Goal: Information Seeking & Learning: Learn about a topic

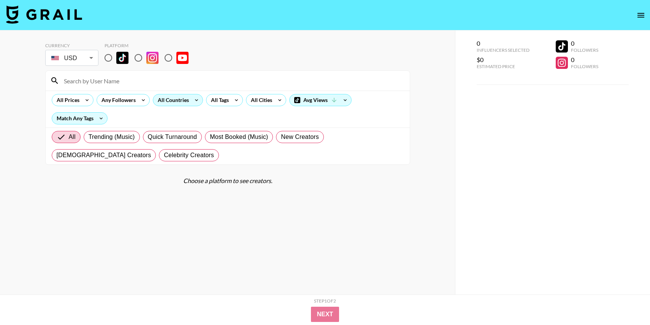
click at [175, 98] on div "All Countries" at bounding box center [171, 99] width 37 height 11
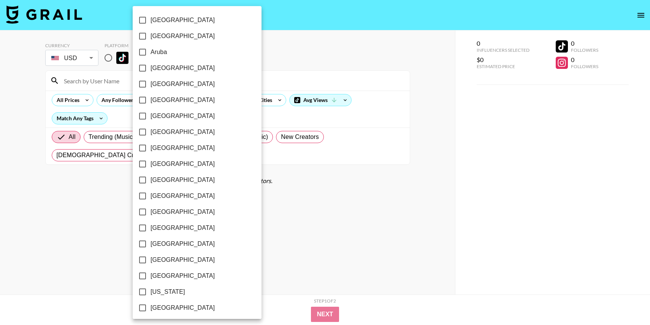
scroll to position [17, 0]
click at [143, 130] on input "[GEOGRAPHIC_DATA]" at bounding box center [143, 131] width 16 height 16
checkbox input "true"
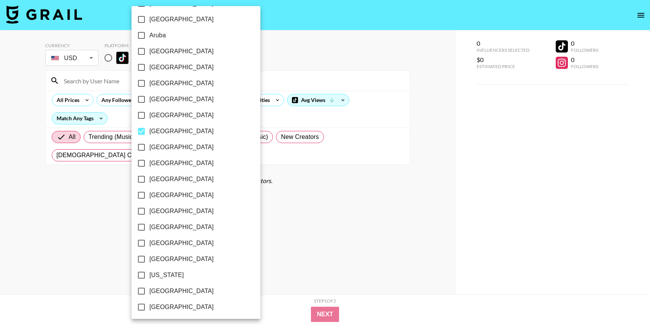
click at [48, 89] on div at bounding box center [325, 162] width 650 height 325
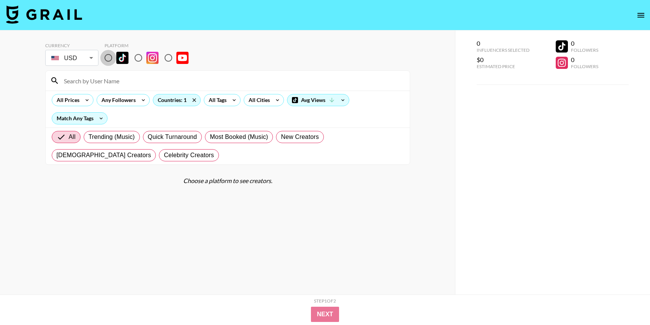
click at [103, 55] on input "radio" at bounding box center [108, 58] width 16 height 16
radio input "true"
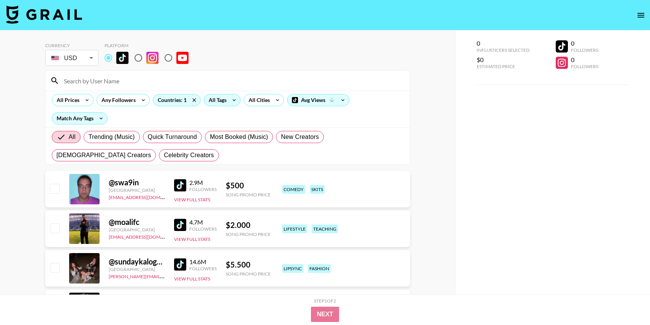
click at [226, 101] on div "All Tags" at bounding box center [216, 99] width 24 height 11
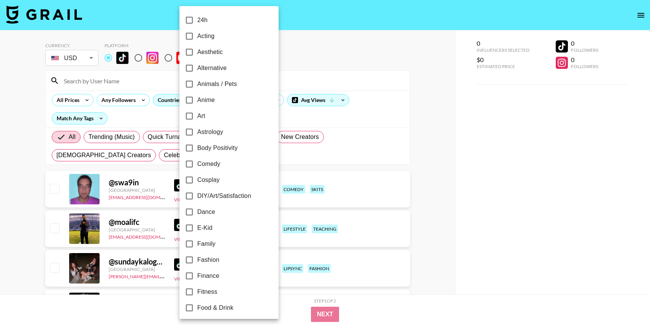
click at [334, 49] on div at bounding box center [325, 162] width 650 height 325
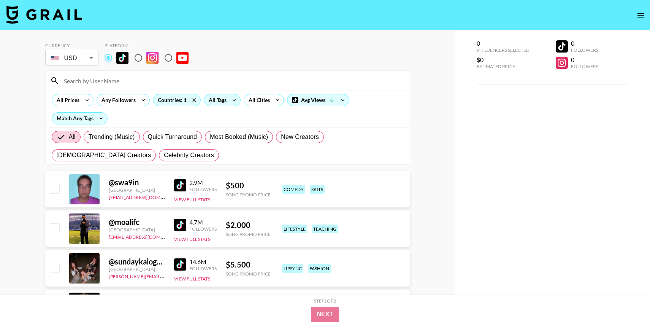
click at [223, 101] on div "All Tags" at bounding box center [216, 99] width 24 height 11
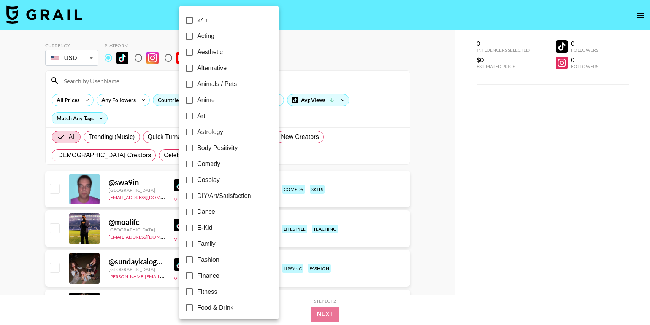
click at [210, 52] on span "Aesthetic" at bounding box center [209, 52] width 25 height 9
click at [197, 52] on input "Aesthetic" at bounding box center [189, 52] width 16 height 16
checkbox input "true"
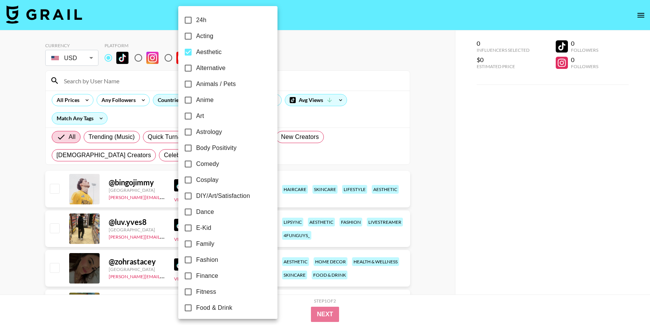
click at [210, 70] on span "Alternative" at bounding box center [210, 68] width 29 height 9
click at [196, 70] on input "Alternative" at bounding box center [188, 68] width 16 height 16
checkbox input "true"
click at [319, 65] on div at bounding box center [325, 162] width 650 height 325
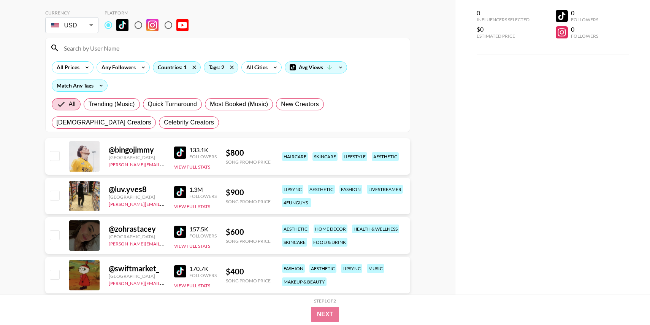
scroll to position [38, 0]
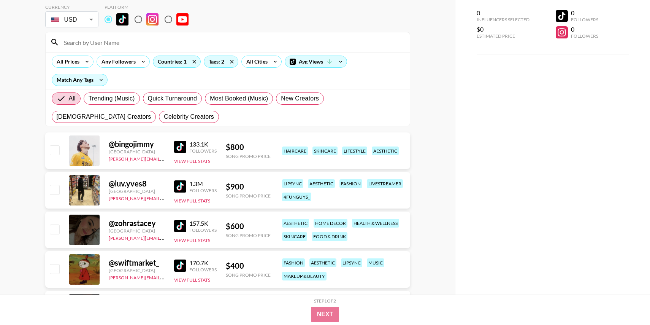
click at [180, 149] on img at bounding box center [180, 147] width 12 height 12
click at [178, 186] on img at bounding box center [180, 186] width 12 height 12
click at [185, 226] on img at bounding box center [180, 226] width 12 height 12
click at [184, 262] on img at bounding box center [180, 265] width 12 height 12
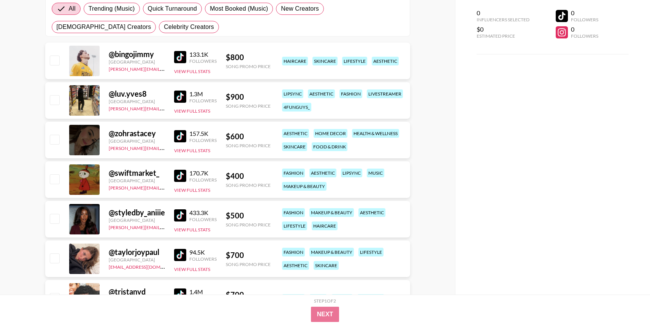
scroll to position [155, 0]
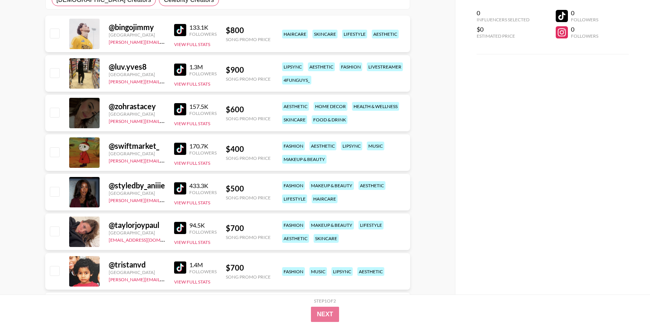
click at [177, 185] on img at bounding box center [180, 188] width 12 height 12
click at [179, 230] on img at bounding box center [180, 228] width 12 height 12
click at [181, 266] on img at bounding box center [180, 267] width 12 height 12
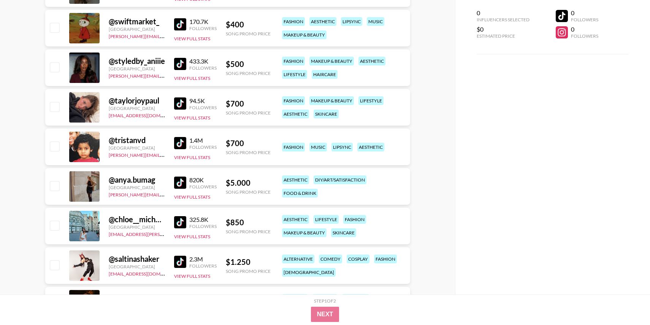
scroll to position [289, 0]
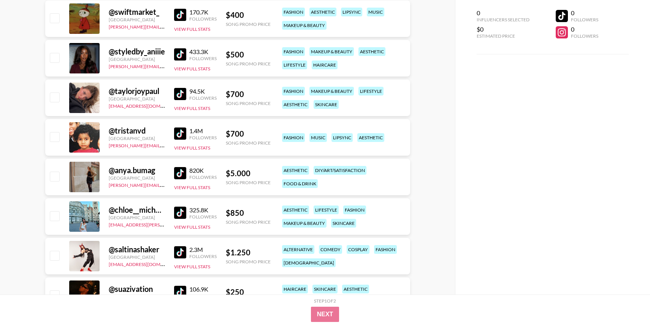
click at [181, 174] on img at bounding box center [180, 173] width 12 height 12
click at [180, 212] on img at bounding box center [180, 213] width 12 height 12
click at [179, 248] on img at bounding box center [180, 252] width 12 height 12
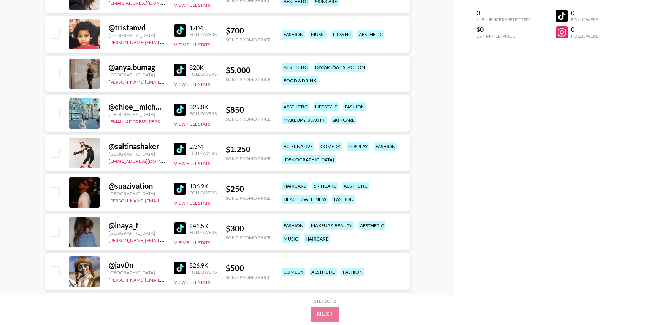
scroll to position [415, 0]
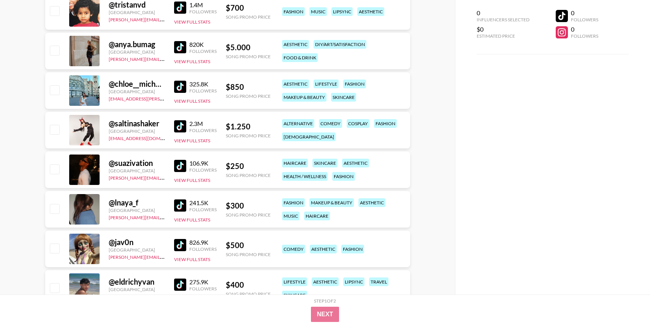
click at [180, 168] on img at bounding box center [180, 166] width 12 height 12
click at [180, 201] on img at bounding box center [180, 205] width 12 height 12
click at [181, 243] on img at bounding box center [180, 245] width 12 height 12
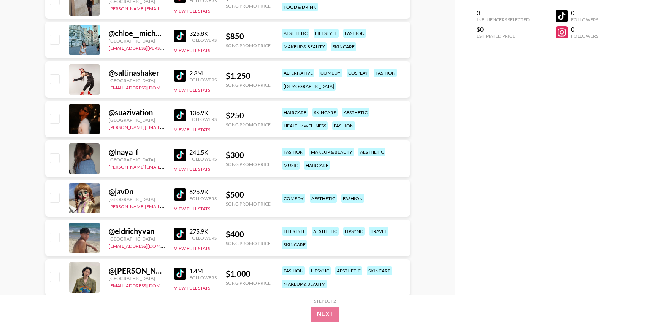
scroll to position [518, 0]
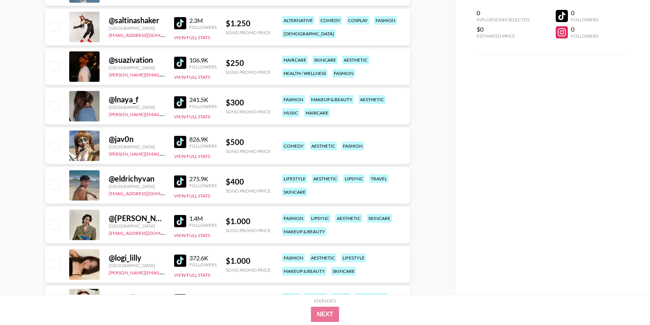
click at [182, 185] on img at bounding box center [180, 181] width 12 height 12
click at [180, 220] on img at bounding box center [180, 221] width 12 height 12
click at [179, 261] on img at bounding box center [180, 260] width 12 height 12
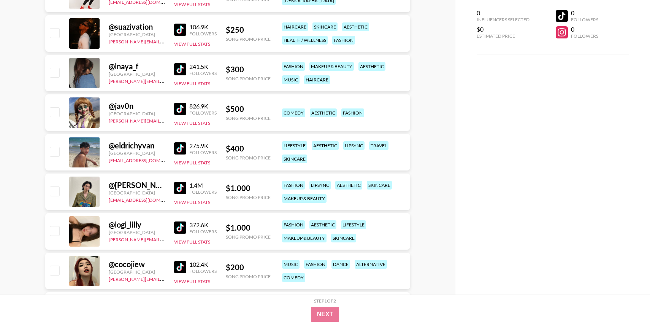
scroll to position [611, 0]
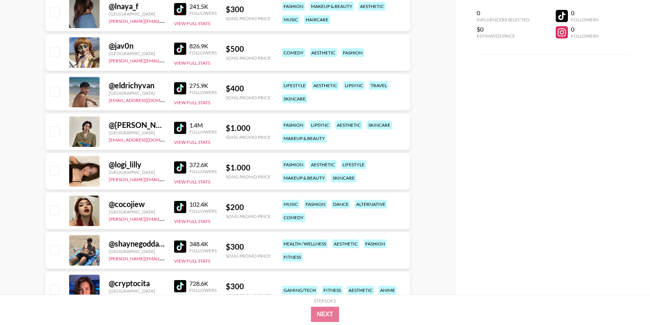
click at [178, 166] on img at bounding box center [180, 167] width 12 height 12
click at [181, 207] on img at bounding box center [180, 207] width 12 height 12
click at [181, 248] on img at bounding box center [180, 246] width 12 height 12
click at [181, 286] on img at bounding box center [180, 286] width 12 height 12
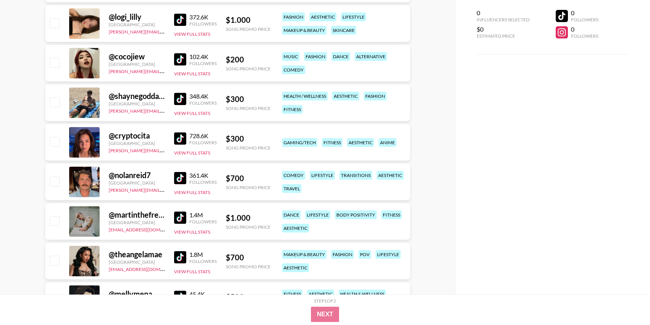
scroll to position [781, 0]
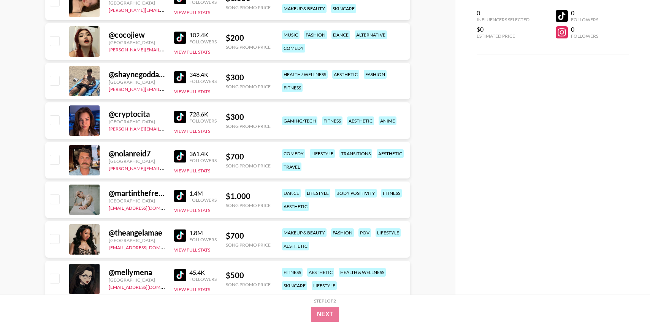
click at [184, 156] on img at bounding box center [180, 156] width 12 height 12
click at [181, 193] on img at bounding box center [180, 196] width 12 height 12
click at [181, 243] on div "1.8M Followers View Full Stats" at bounding box center [195, 239] width 43 height 27
click at [180, 236] on img at bounding box center [180, 235] width 12 height 12
click at [180, 271] on img at bounding box center [180, 275] width 12 height 12
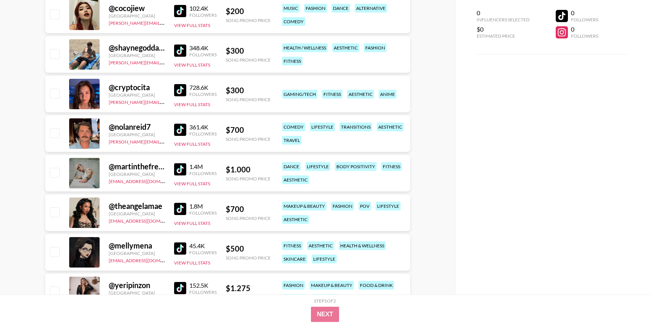
scroll to position [861, 0]
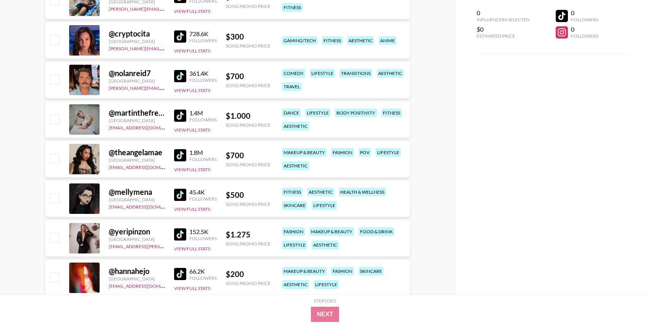
click at [180, 233] on img at bounding box center [180, 234] width 12 height 12
click at [181, 271] on img at bounding box center [180, 274] width 12 height 12
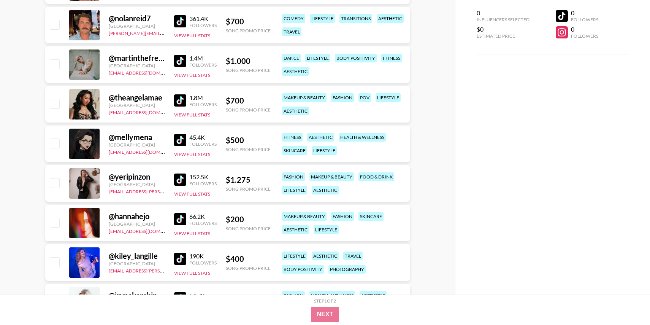
scroll to position [967, 0]
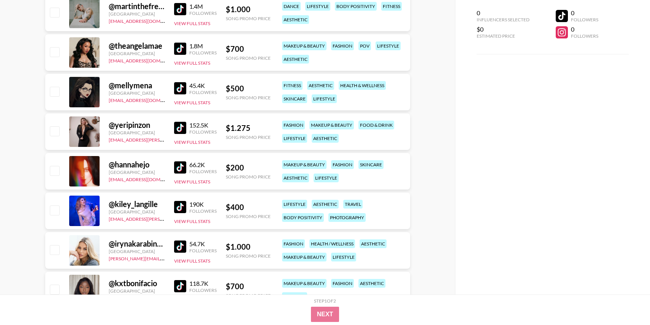
click at [181, 208] on img at bounding box center [180, 207] width 12 height 12
click at [181, 241] on img at bounding box center [180, 246] width 12 height 12
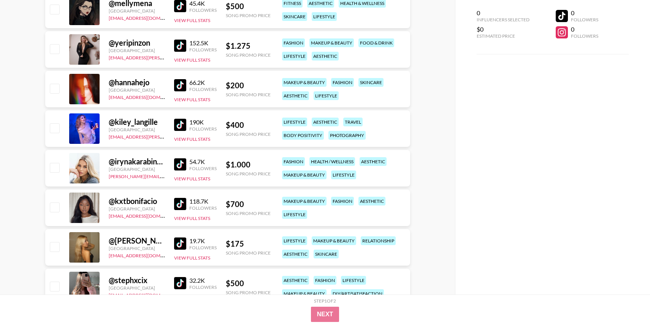
scroll to position [1061, 0]
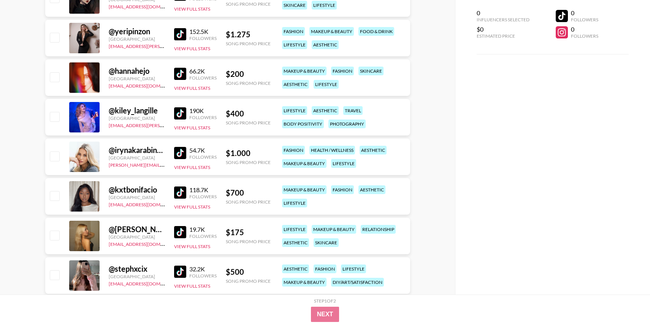
click at [182, 192] on img at bounding box center [180, 192] width 12 height 12
click at [182, 229] on img at bounding box center [180, 232] width 12 height 12
click at [179, 274] on img at bounding box center [180, 271] width 12 height 12
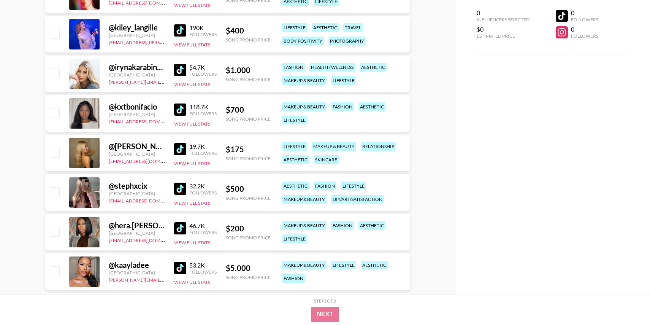
scroll to position [1149, 0]
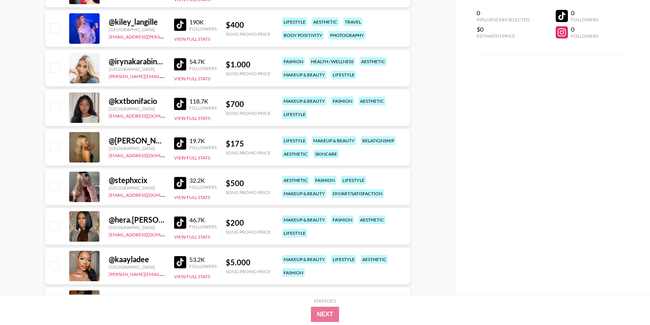
click at [181, 222] on img at bounding box center [180, 222] width 12 height 12
click at [181, 260] on img at bounding box center [180, 262] width 12 height 12
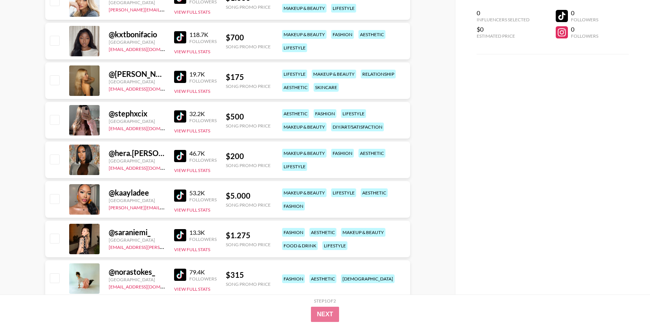
scroll to position [1251, 0]
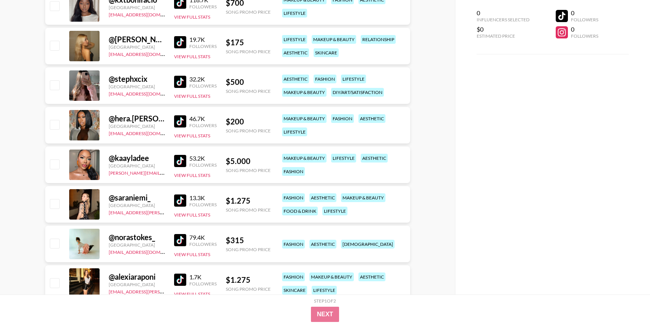
click at [186, 198] on img at bounding box center [180, 200] width 12 height 12
click at [184, 240] on img at bounding box center [180, 240] width 12 height 12
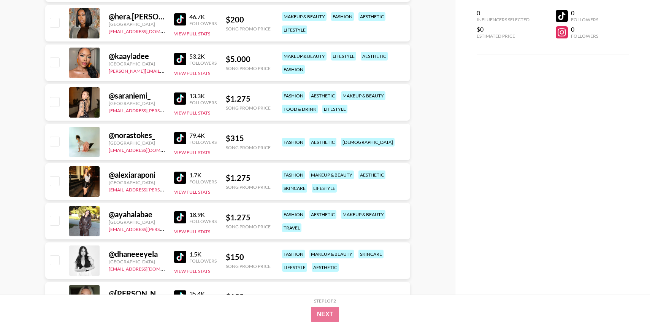
scroll to position [1366, 0]
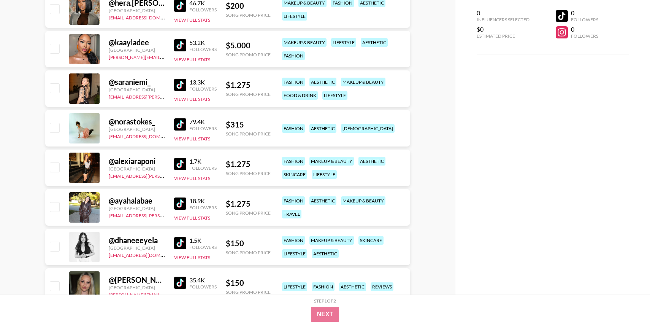
click at [181, 162] on img at bounding box center [180, 164] width 12 height 12
click at [182, 199] on img at bounding box center [180, 203] width 12 height 12
click at [180, 246] on img at bounding box center [180, 243] width 12 height 12
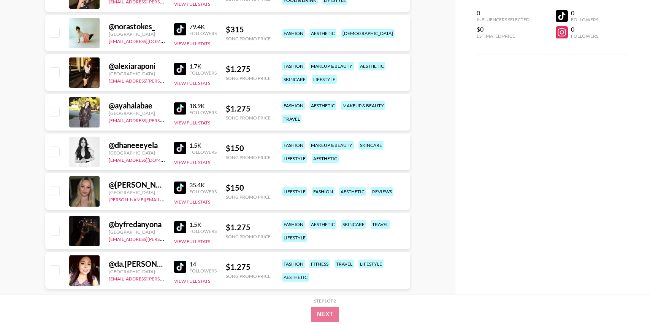
scroll to position [1477, 0]
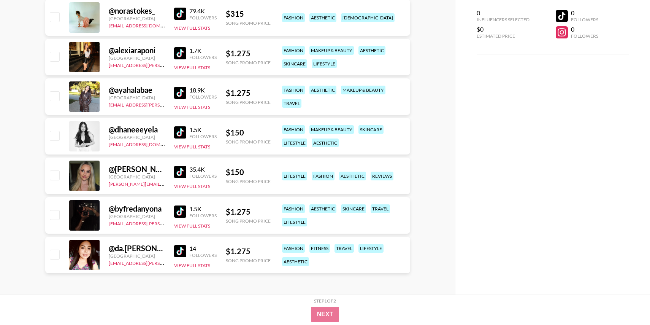
click at [178, 172] on img at bounding box center [180, 172] width 12 height 12
click at [183, 208] on img at bounding box center [180, 211] width 12 height 12
click at [183, 248] on img at bounding box center [180, 251] width 12 height 12
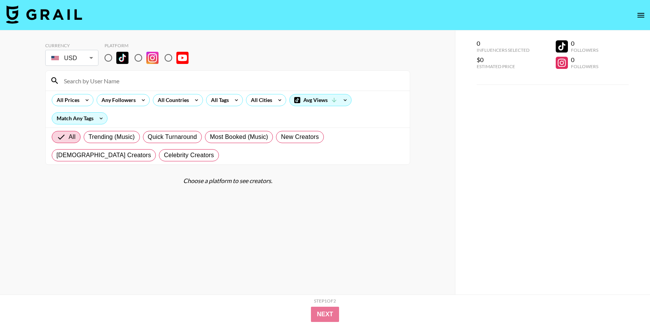
click at [103, 56] on input "radio" at bounding box center [108, 58] width 16 height 16
radio input "true"
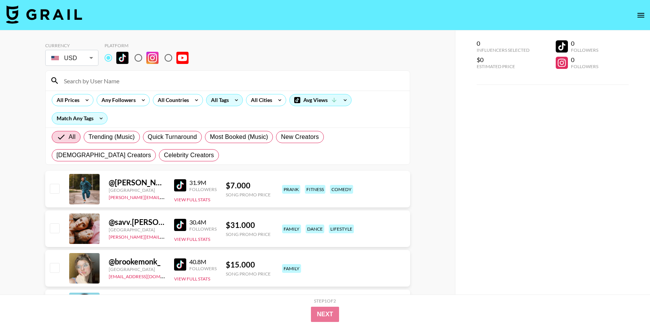
click at [221, 96] on div "All Tags" at bounding box center [219, 99] width 24 height 11
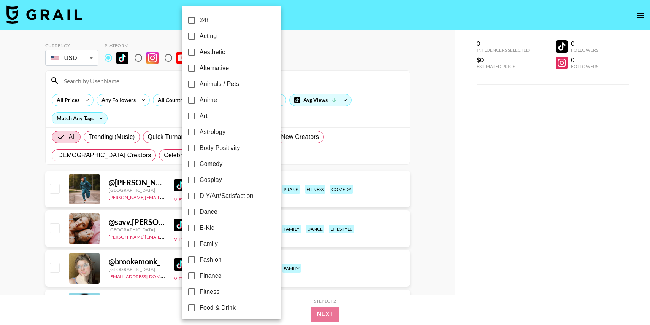
click at [206, 49] on span "Aesthetic" at bounding box center [212, 52] width 25 height 9
click at [200, 49] on input "Aesthetic" at bounding box center [192, 52] width 16 height 16
checkbox input "true"
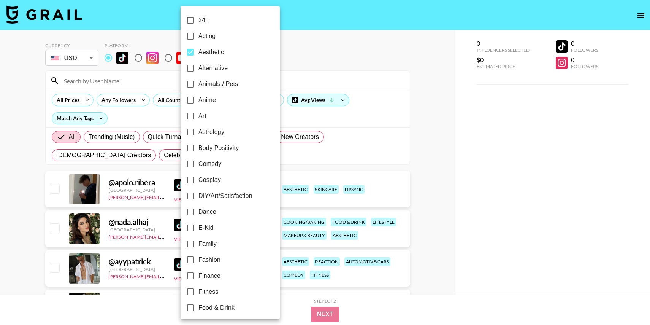
click at [210, 70] on span "Alternative" at bounding box center [213, 68] width 29 height 9
click at [199, 70] on input "Alternative" at bounding box center [191, 68] width 16 height 16
checkbox input "true"
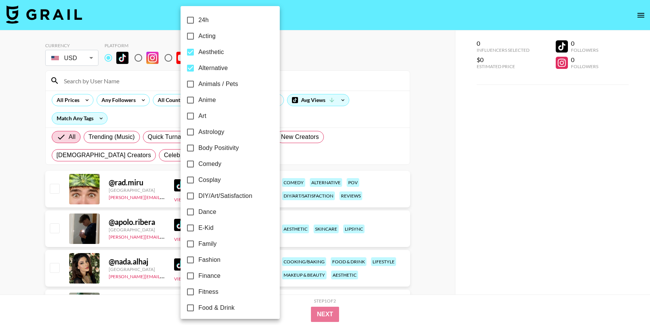
click at [311, 33] on div at bounding box center [325, 162] width 650 height 325
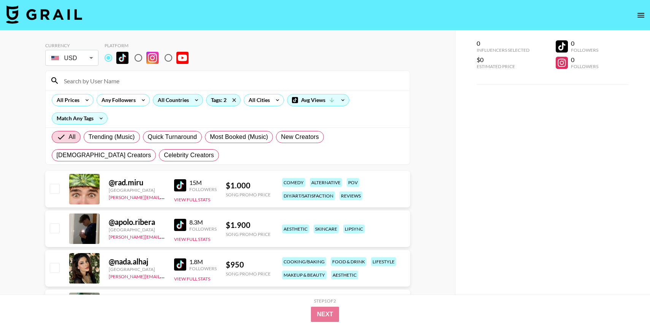
click at [181, 102] on div "All Countries" at bounding box center [171, 99] width 37 height 11
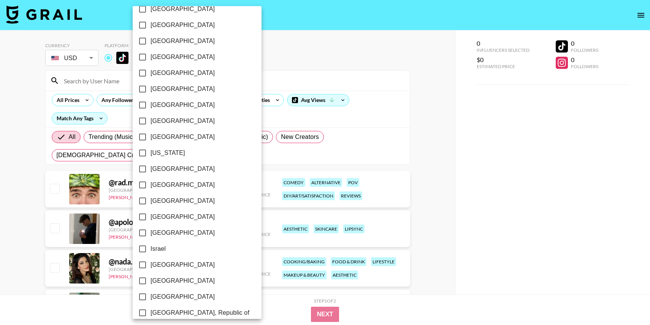
scroll to position [162, 0]
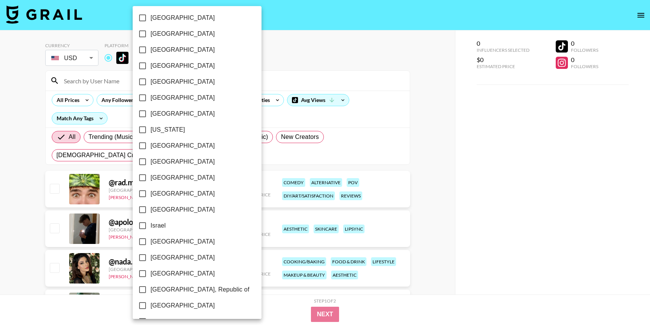
click at [161, 145] on span "[GEOGRAPHIC_DATA]" at bounding box center [183, 145] width 64 height 9
click at [151, 145] on input "[GEOGRAPHIC_DATA]" at bounding box center [143, 146] width 16 height 16
checkbox input "true"
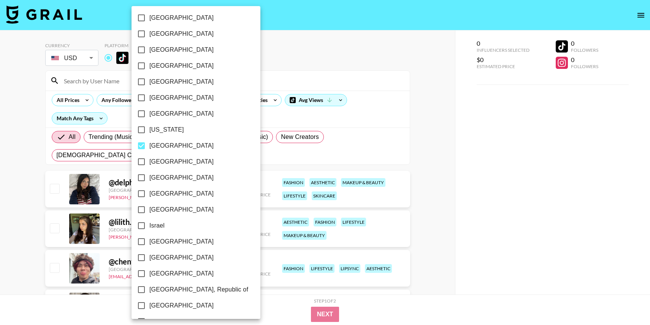
click at [360, 38] on div at bounding box center [325, 162] width 650 height 325
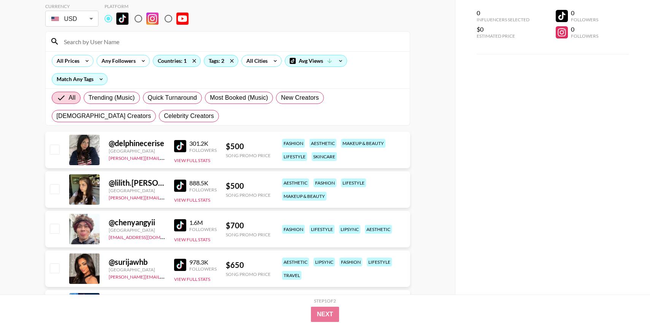
scroll to position [44, 0]
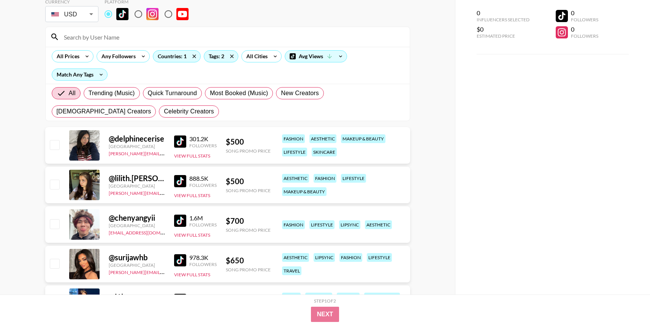
click at [179, 141] on img at bounding box center [180, 141] width 12 height 12
click at [179, 180] on img at bounding box center [180, 181] width 12 height 12
click at [179, 219] on img at bounding box center [180, 221] width 12 height 12
click at [181, 260] on img at bounding box center [180, 260] width 12 height 12
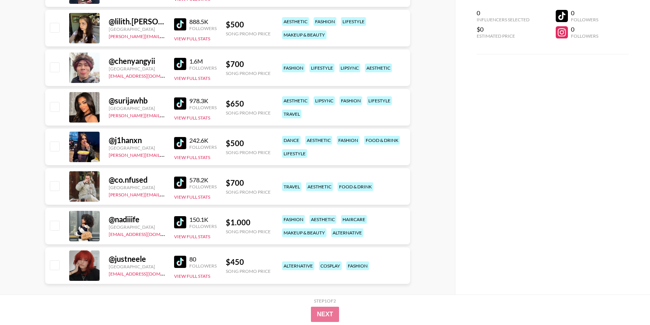
scroll to position [207, 0]
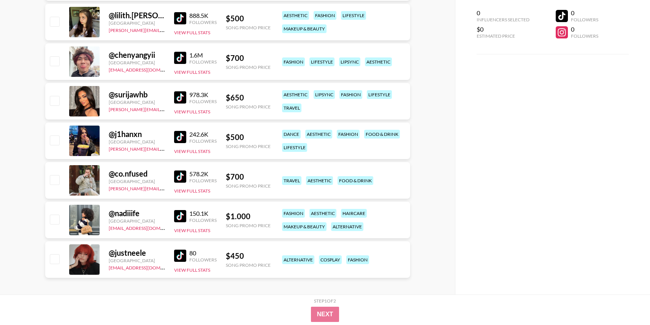
click at [180, 132] on img at bounding box center [180, 137] width 12 height 12
click at [179, 177] on img at bounding box center [180, 176] width 12 height 12
click at [183, 213] on img at bounding box center [180, 216] width 12 height 12
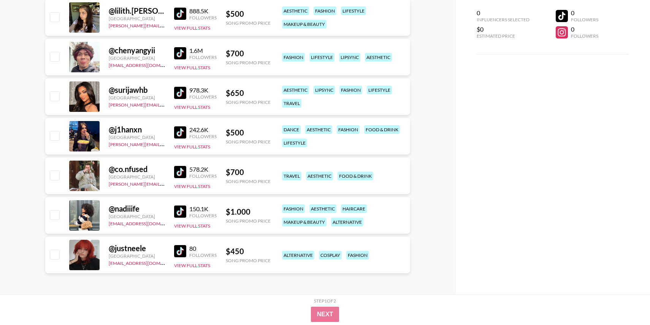
click at [182, 247] on img at bounding box center [180, 251] width 12 height 12
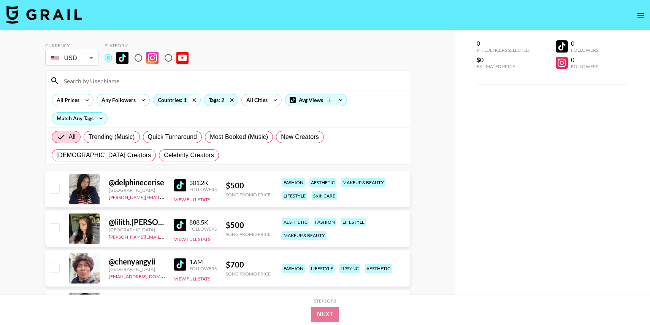
click at [192, 100] on icon at bounding box center [194, 99] width 12 height 11
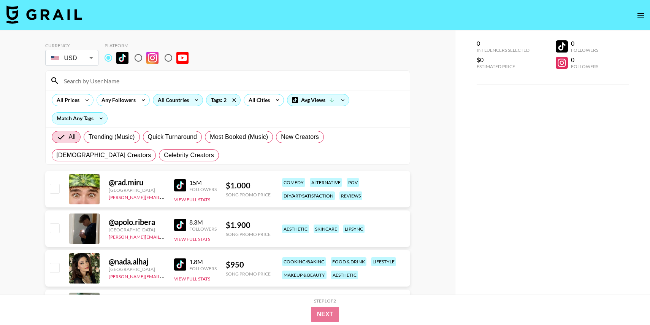
click at [178, 99] on div "All Countries" at bounding box center [171, 99] width 37 height 11
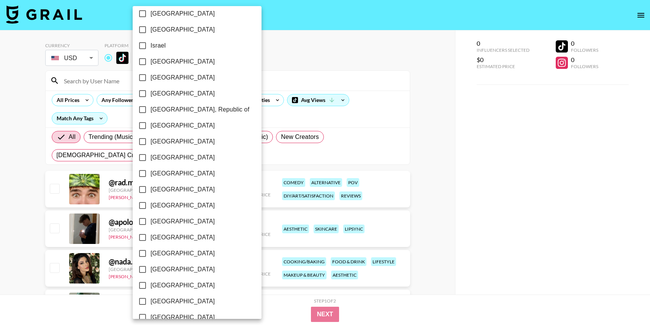
scroll to position [356, 0]
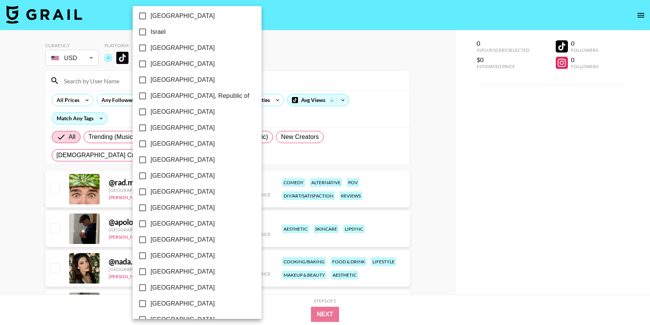
click at [161, 157] on span "[GEOGRAPHIC_DATA]" at bounding box center [183, 159] width 64 height 9
click at [151, 157] on input "[GEOGRAPHIC_DATA]" at bounding box center [143, 160] width 16 height 16
checkbox input "true"
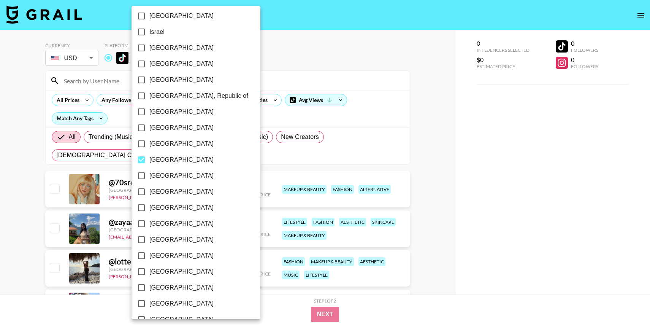
click at [316, 52] on div at bounding box center [325, 162] width 650 height 325
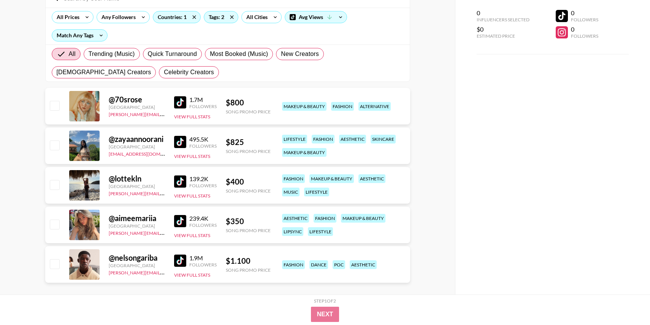
scroll to position [83, 0]
click at [183, 102] on img at bounding box center [180, 103] width 12 height 12
click at [178, 145] on img at bounding box center [180, 142] width 12 height 12
click at [178, 183] on img at bounding box center [180, 182] width 12 height 12
click at [178, 223] on img at bounding box center [180, 221] width 12 height 12
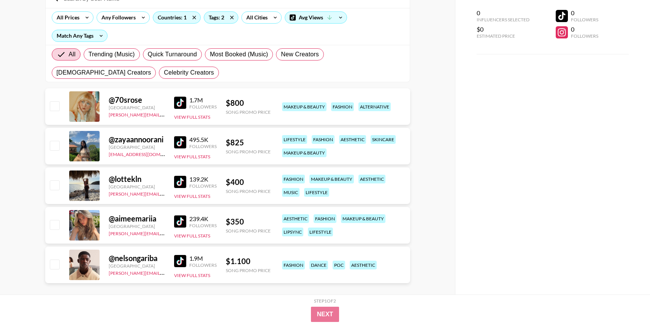
click at [176, 262] on img at bounding box center [180, 261] width 12 height 12
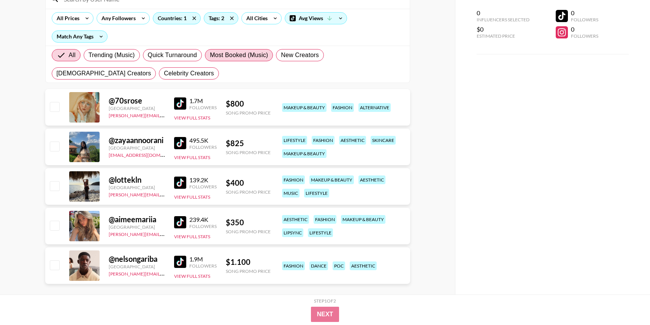
scroll to position [67, 0]
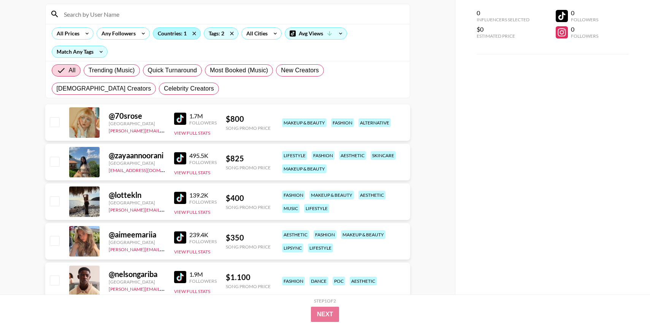
click at [183, 34] on div "Countries: 1" at bounding box center [176, 33] width 47 height 11
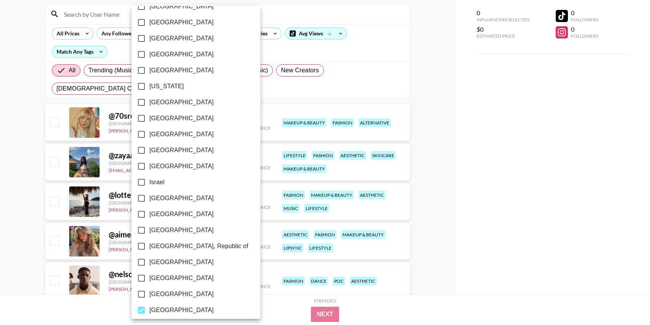
scroll to position [206, 0]
click at [170, 306] on span "[GEOGRAPHIC_DATA]" at bounding box center [181, 309] width 64 height 9
click at [149, 306] on input "[GEOGRAPHIC_DATA]" at bounding box center [142, 309] width 16 height 16
checkbox input "false"
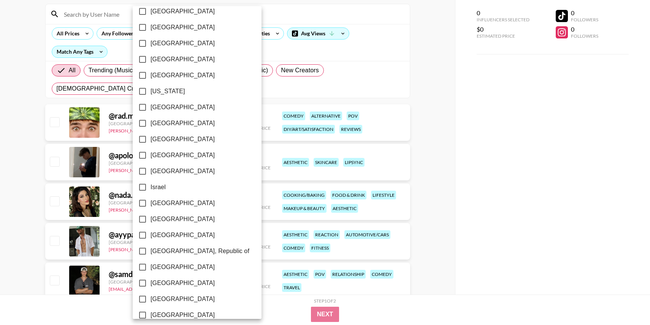
scroll to position [202, 0]
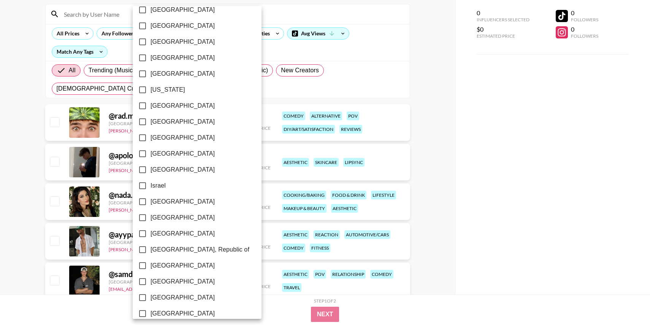
click at [151, 74] on span "[GEOGRAPHIC_DATA]" at bounding box center [183, 73] width 64 height 9
click at [151, 74] on input "[GEOGRAPHIC_DATA]" at bounding box center [143, 74] width 16 height 16
checkbox input "true"
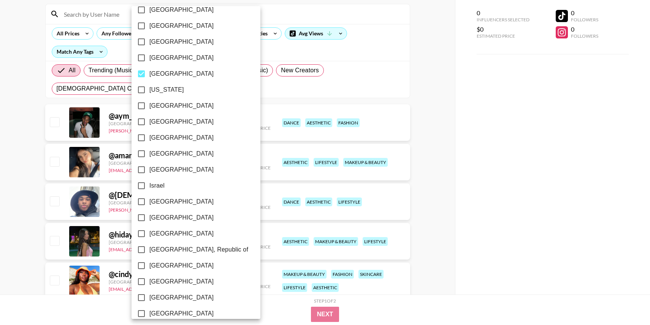
click at [302, 11] on div at bounding box center [325, 162] width 650 height 325
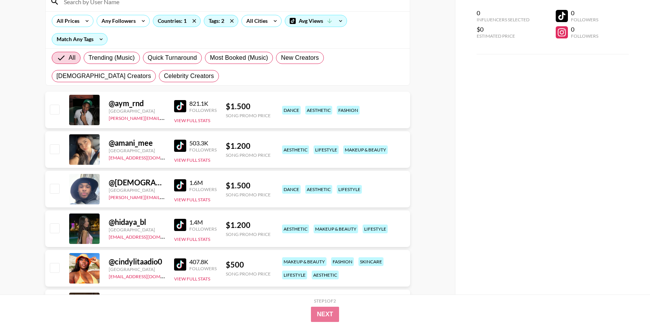
scroll to position [92, 0]
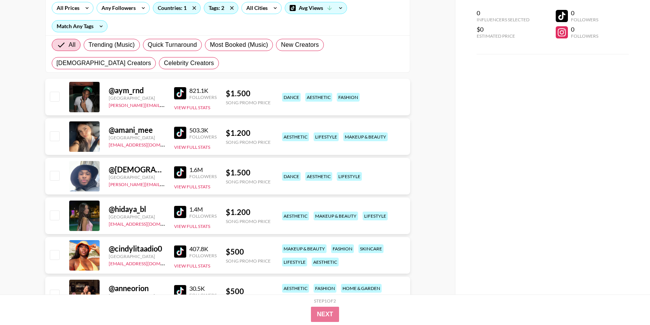
click at [183, 94] on img at bounding box center [180, 93] width 12 height 12
click at [182, 126] on div "503.3K Followers" at bounding box center [195, 132] width 43 height 13
click at [182, 135] on img at bounding box center [180, 133] width 12 height 12
click at [180, 95] on img at bounding box center [180, 93] width 12 height 12
click at [181, 132] on img at bounding box center [180, 133] width 12 height 12
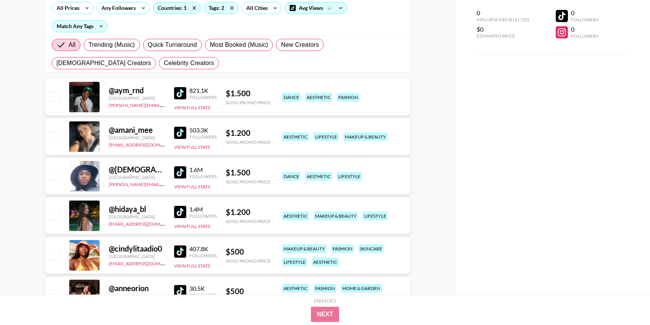
click at [180, 173] on img at bounding box center [180, 172] width 12 height 12
click at [179, 212] on img at bounding box center [180, 212] width 12 height 12
click at [179, 249] on img at bounding box center [180, 251] width 12 height 12
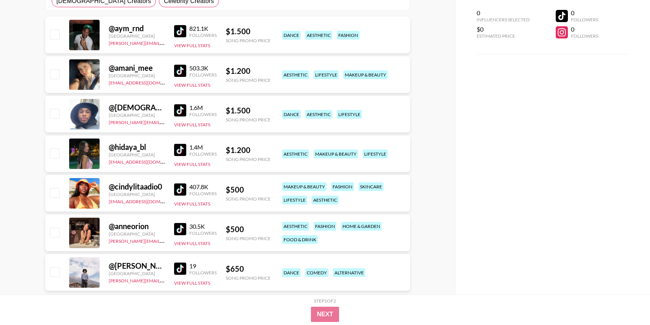
scroll to position [172, 0]
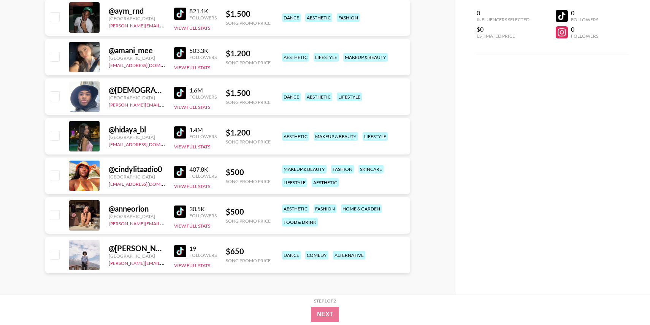
click at [179, 216] on img at bounding box center [180, 211] width 12 height 12
click at [178, 246] on img at bounding box center [180, 251] width 12 height 12
